Goal: Navigation & Orientation: Find specific page/section

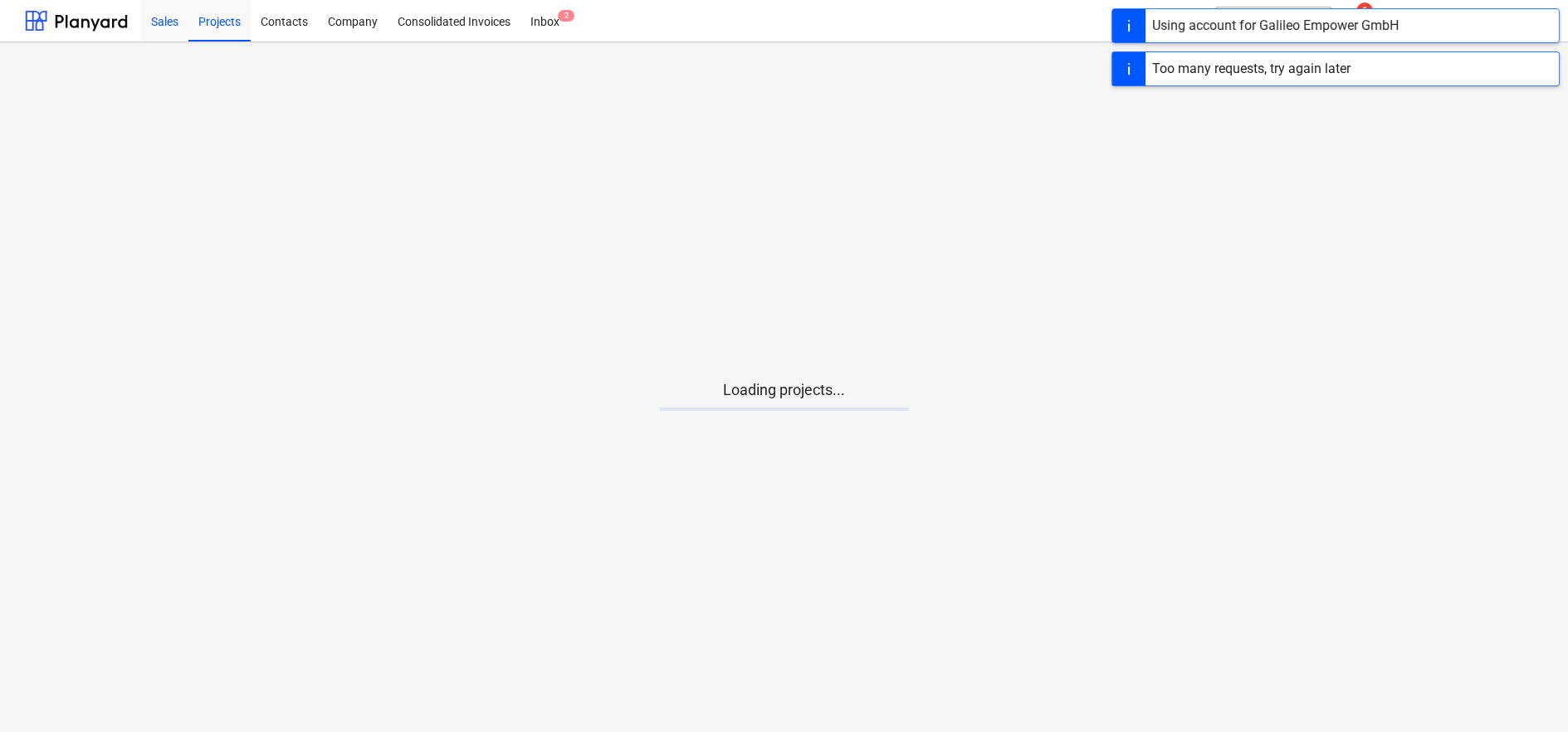
click at [358, 23] on div "Company" at bounding box center [352, 20] width 69 height 42
